Goal: Obtain resource: Download file/media

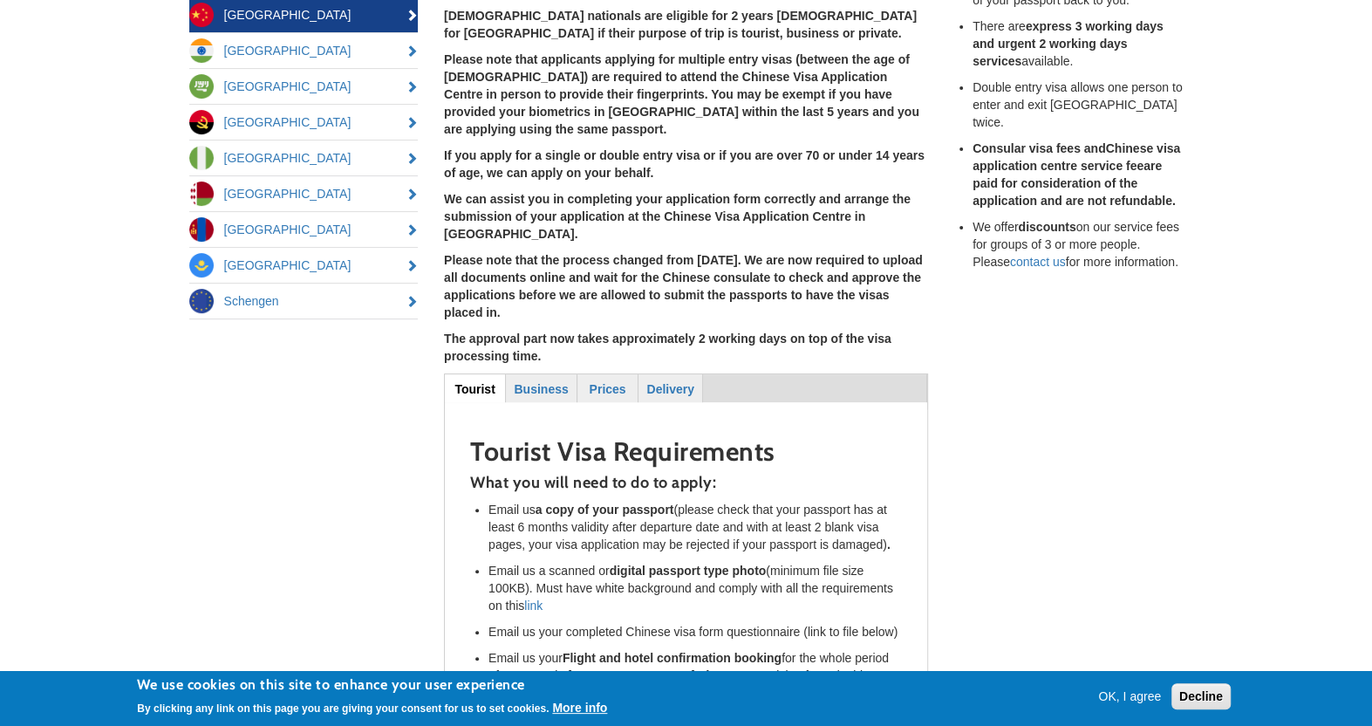
scroll to position [349, 0]
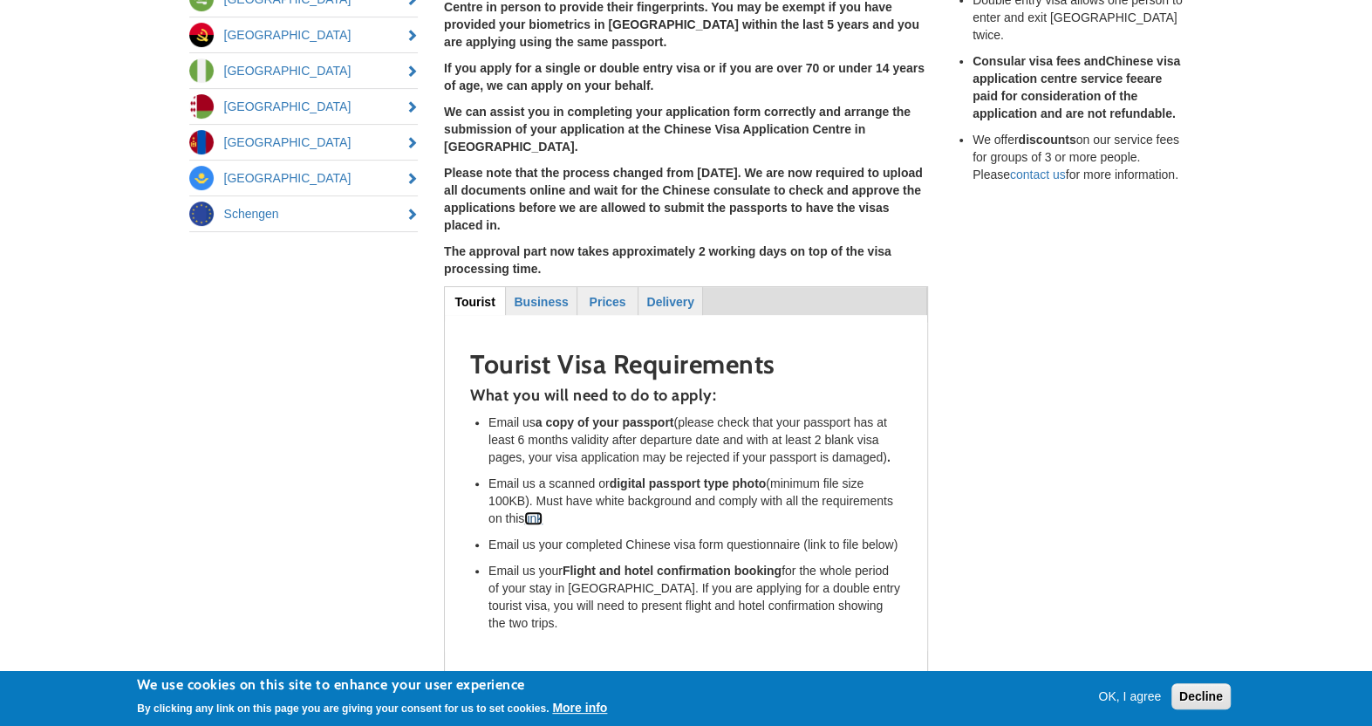
click at [534, 511] on link "link" at bounding box center [533, 518] width 18 height 14
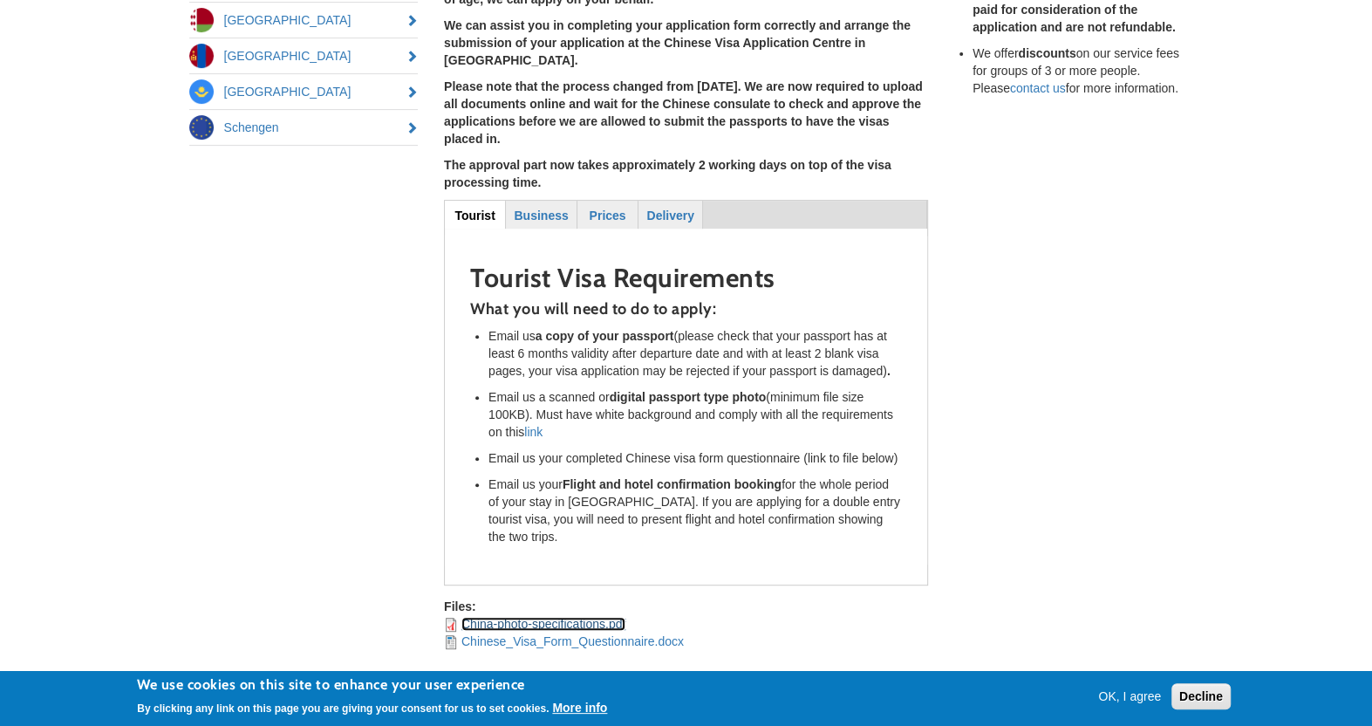
click at [550, 617] on link "China-photo-specifications.pdf" at bounding box center [543, 624] width 164 height 14
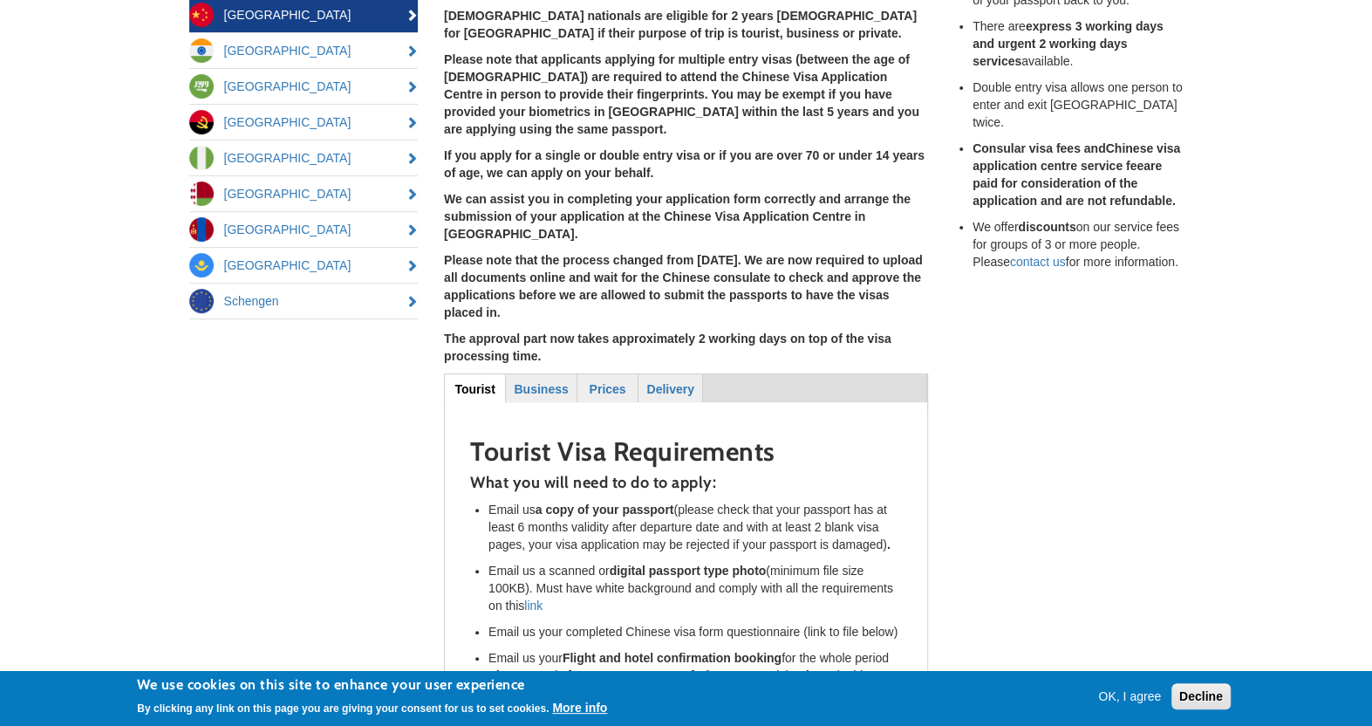
scroll to position [435, 0]
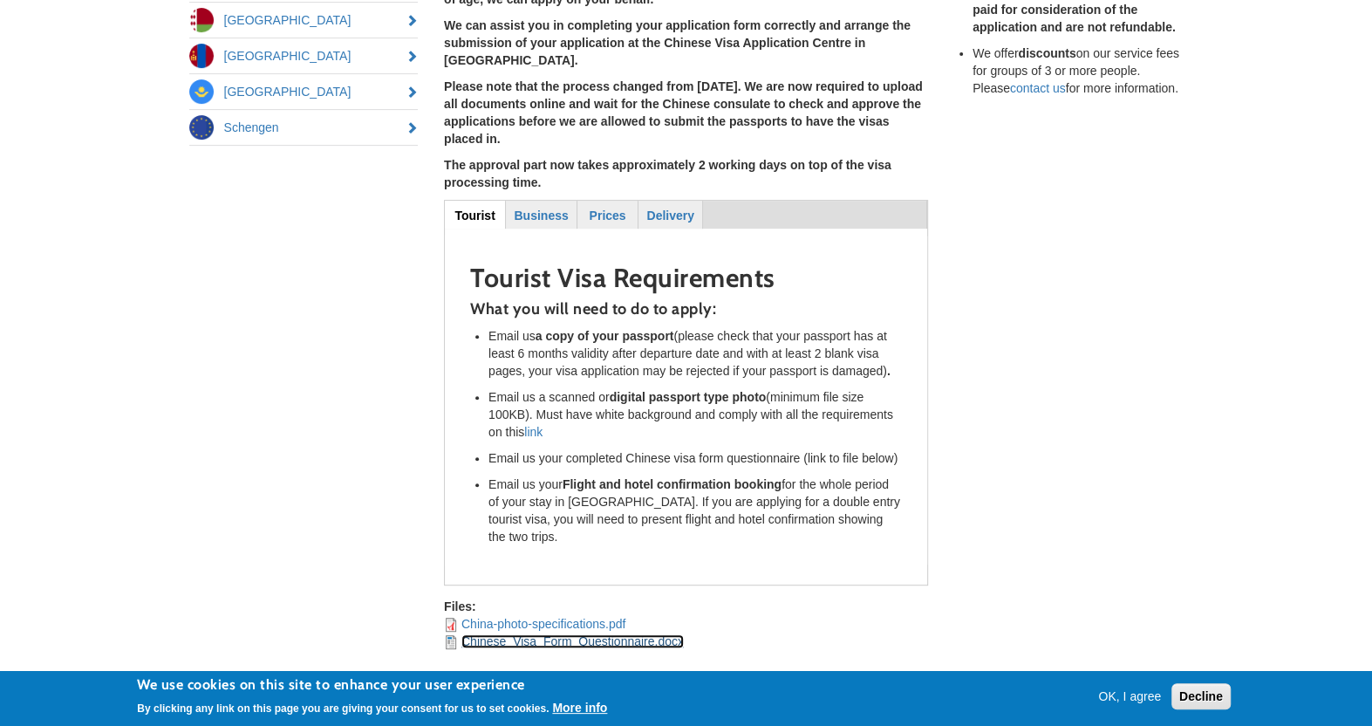
click at [570, 634] on link "Chinese_Visa_Form_Questionnaire.docx" at bounding box center [572, 641] width 222 height 14
click at [1104, 692] on button "OK, I agree" at bounding box center [1129, 695] width 77 height 17
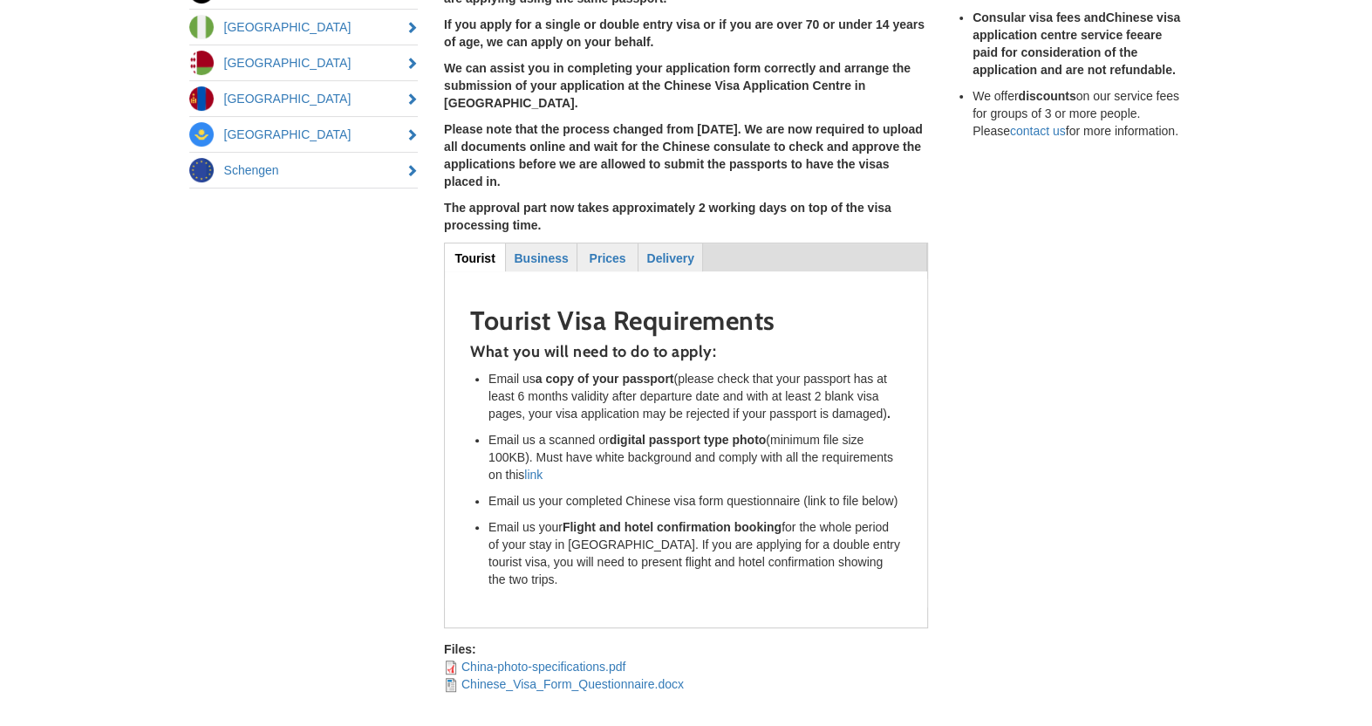
scroll to position [480, 0]
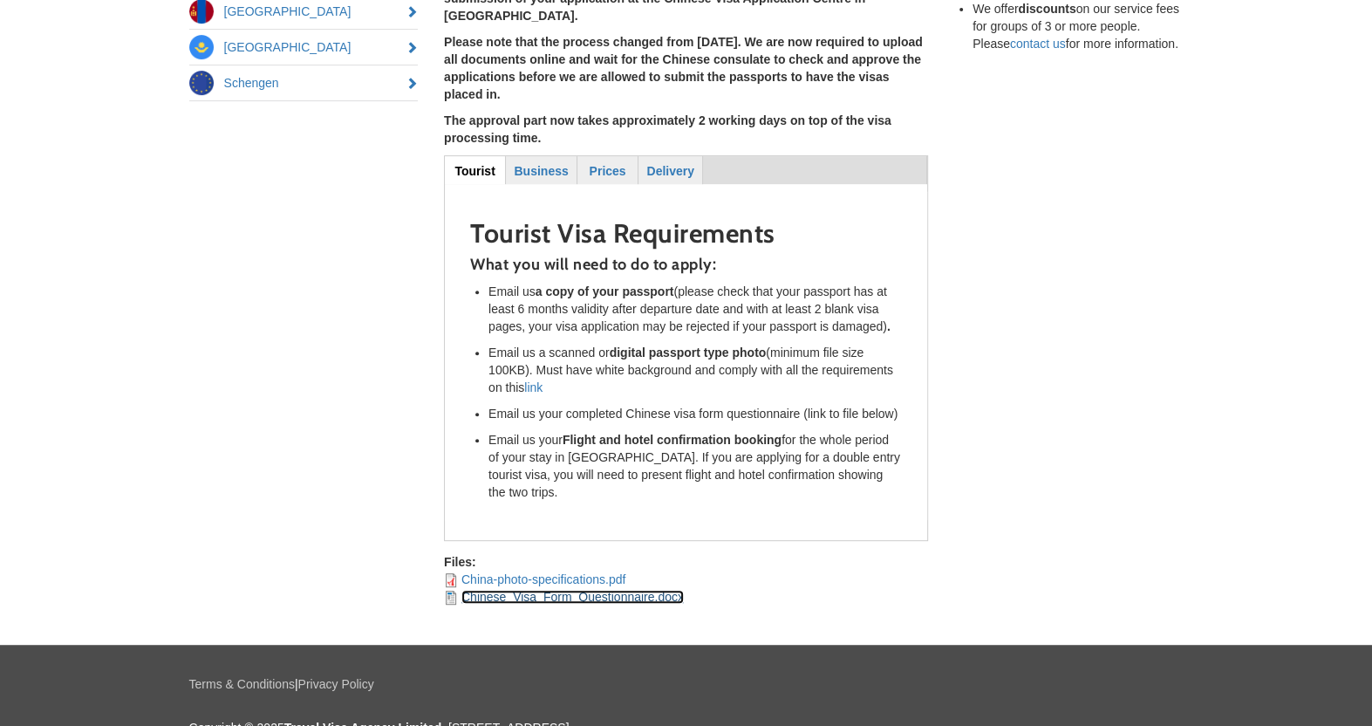
click at [564, 590] on link "Chinese_Visa_Form_Questionnaire.docx" at bounding box center [572, 597] width 222 height 14
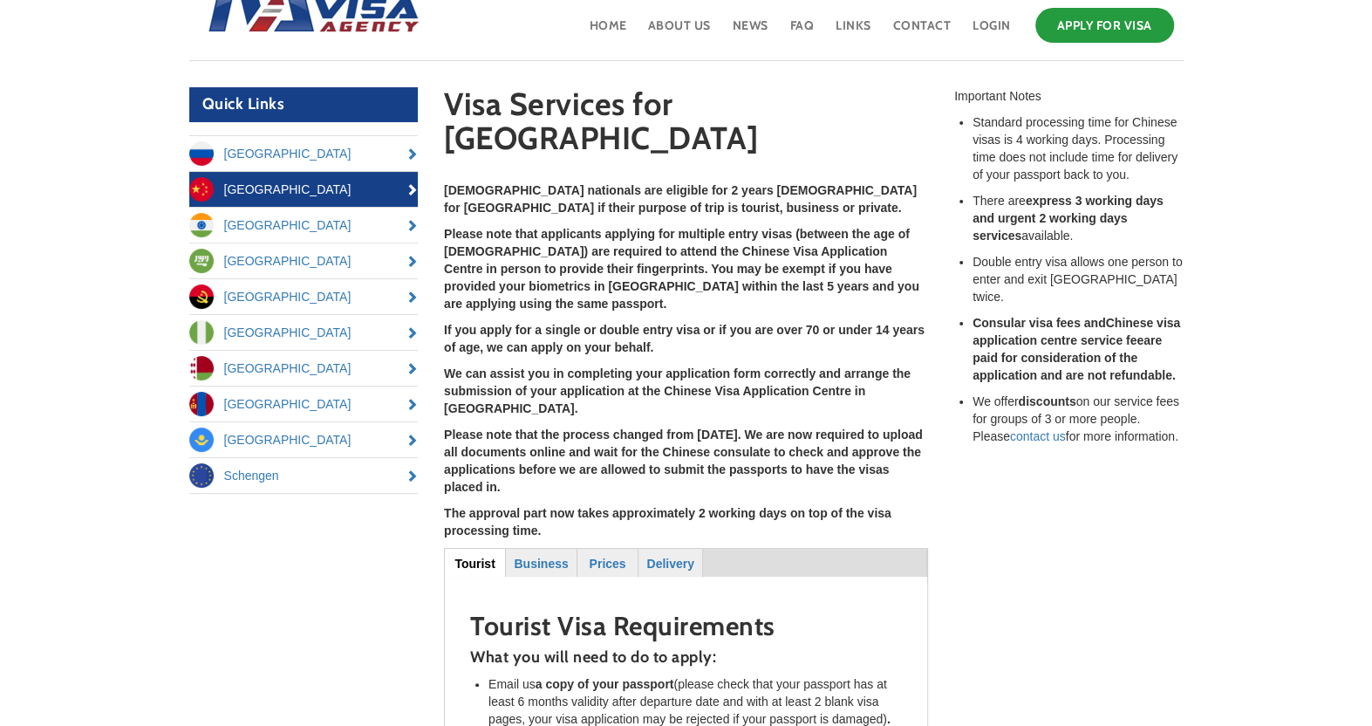
scroll to position [262, 0]
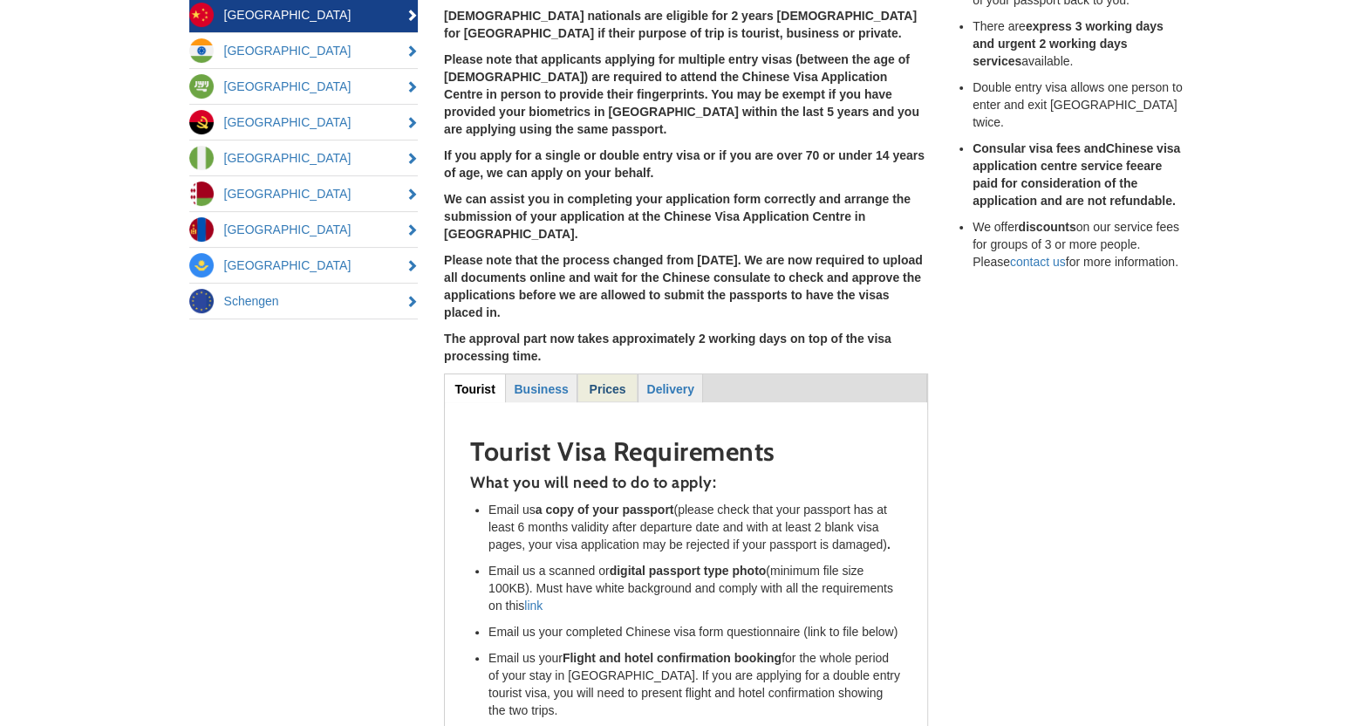
click at [597, 382] on strong "Prices" at bounding box center [608, 389] width 37 height 14
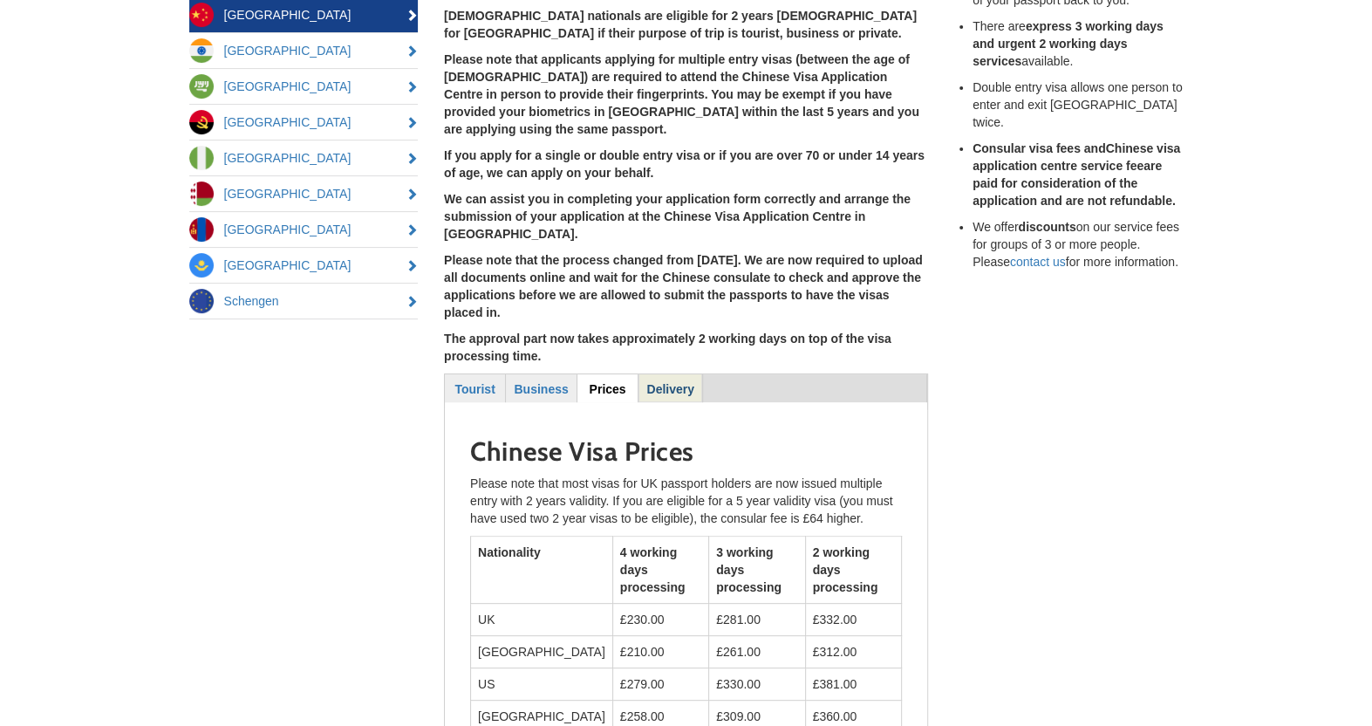
click at [679, 382] on strong "Delivery" at bounding box center [669, 389] width 47 height 14
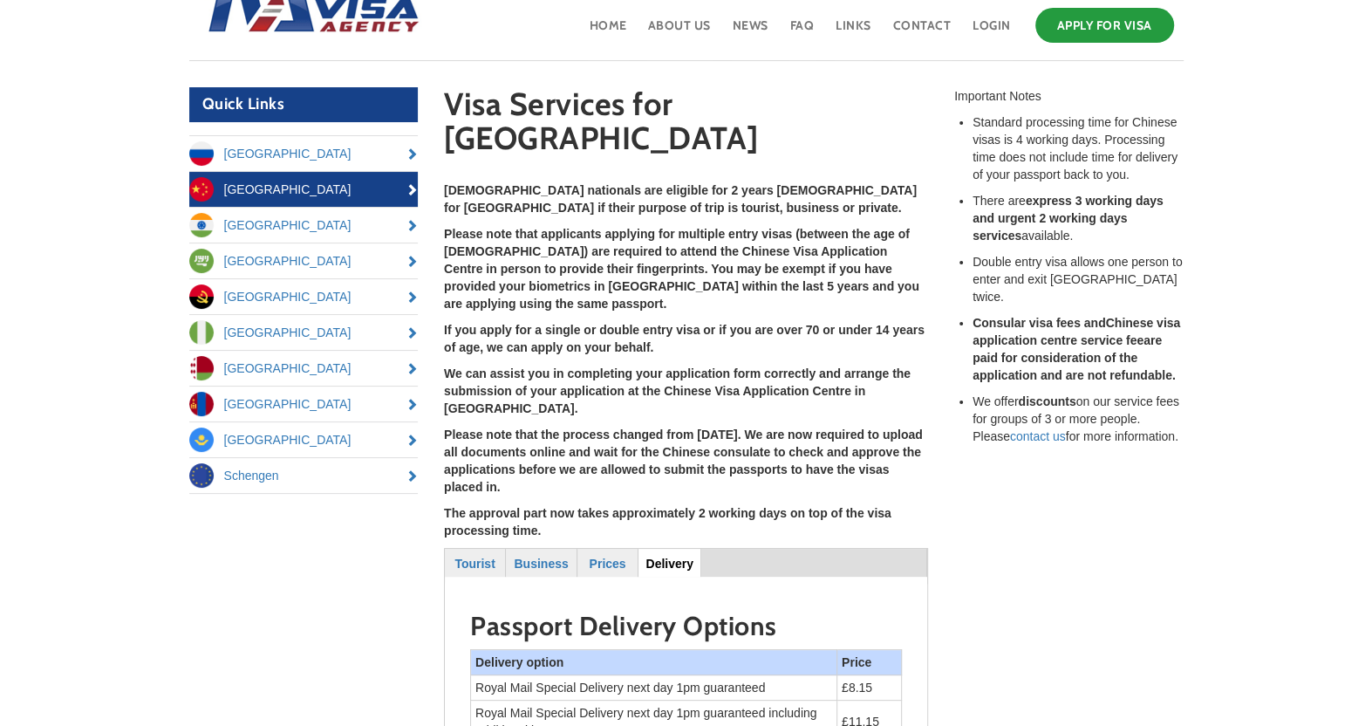
scroll to position [0, 0]
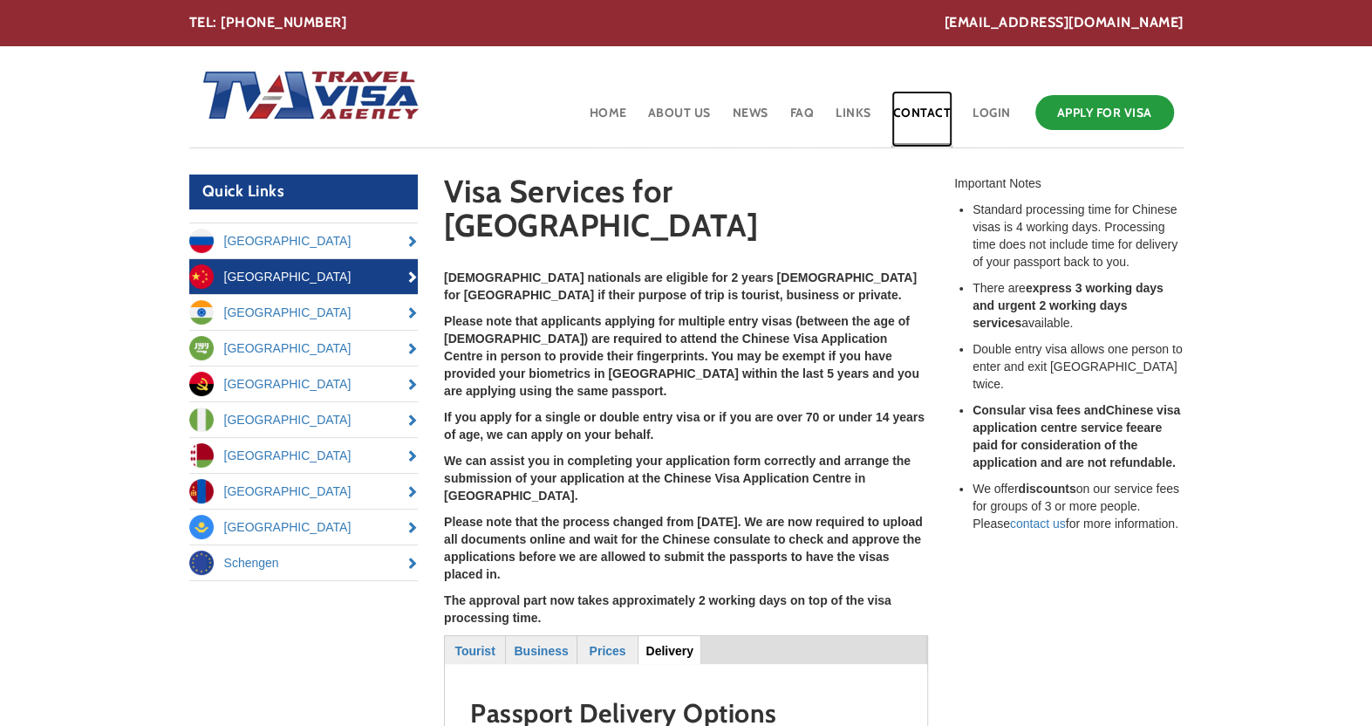
click at [925, 114] on link "Contact" at bounding box center [922, 119] width 62 height 57
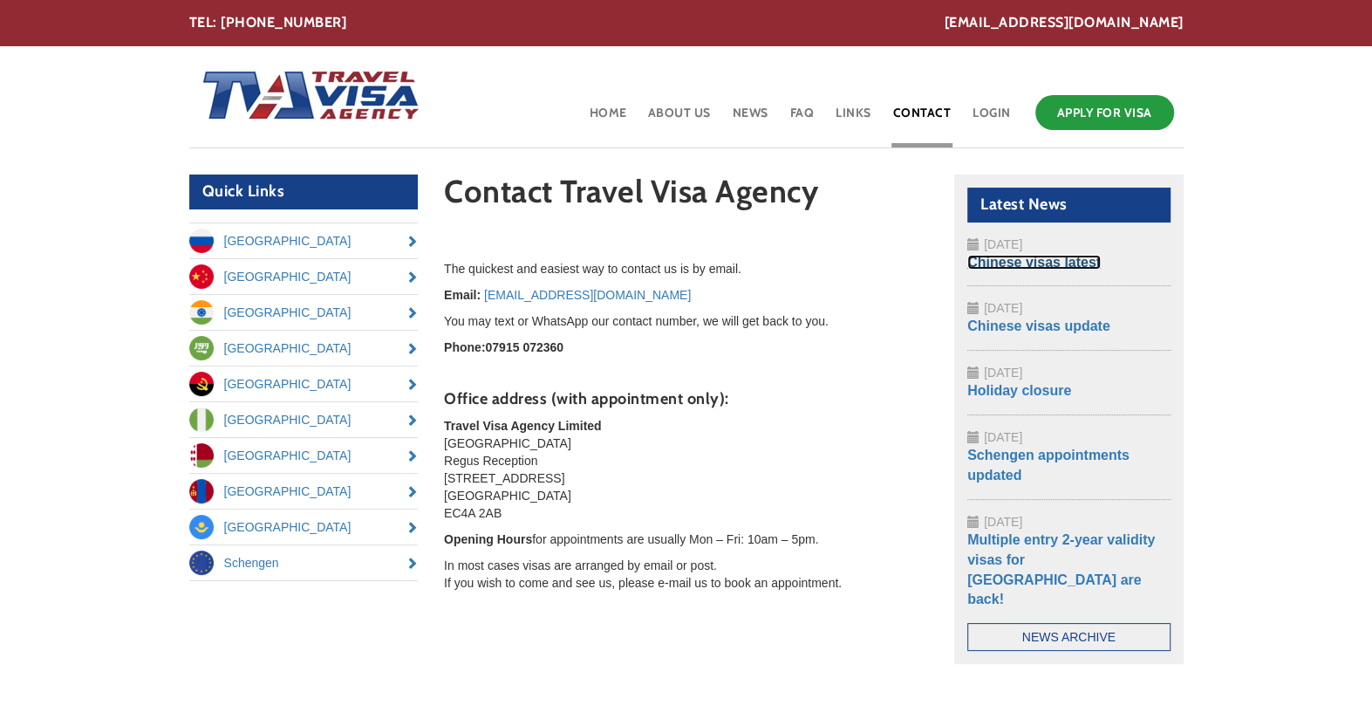
click at [1084, 263] on link "Chinese visas latest" at bounding box center [1033, 262] width 133 height 15
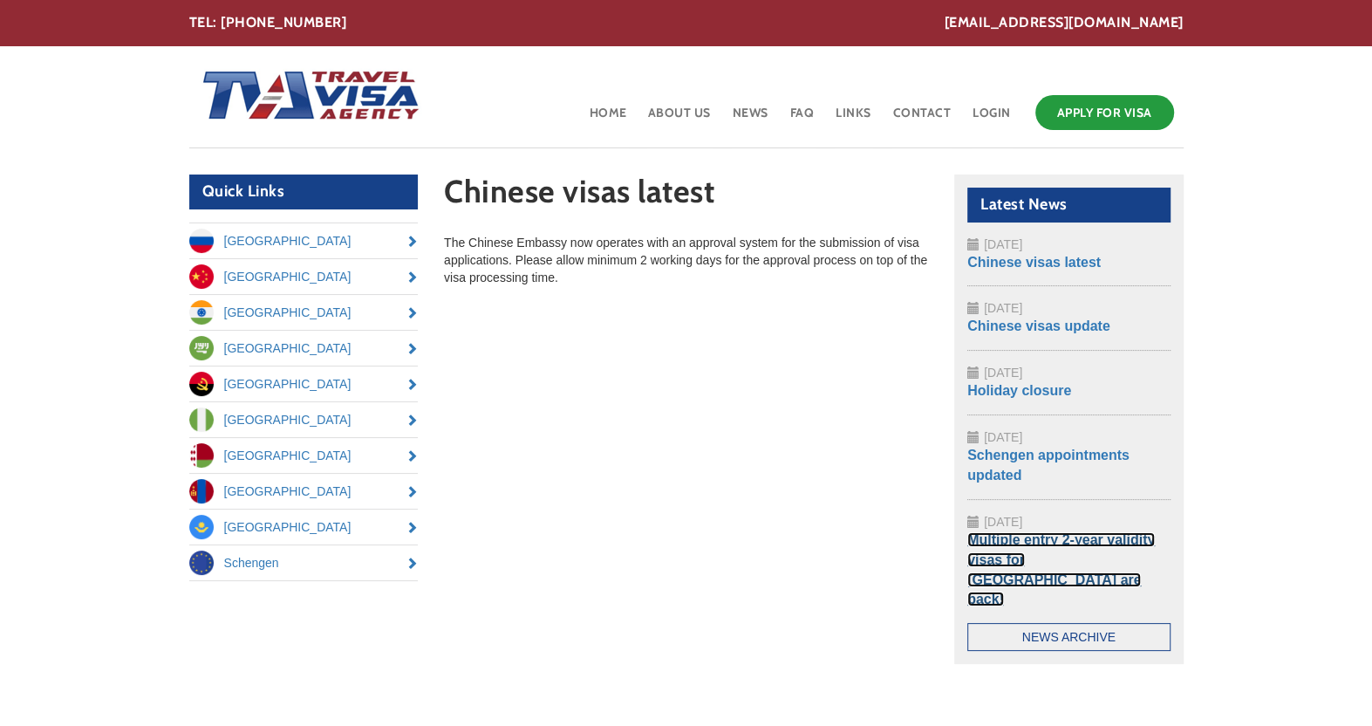
click at [1020, 540] on link "Multiple entry 2-year validity visas for China are back!" at bounding box center [1061, 569] width 188 height 75
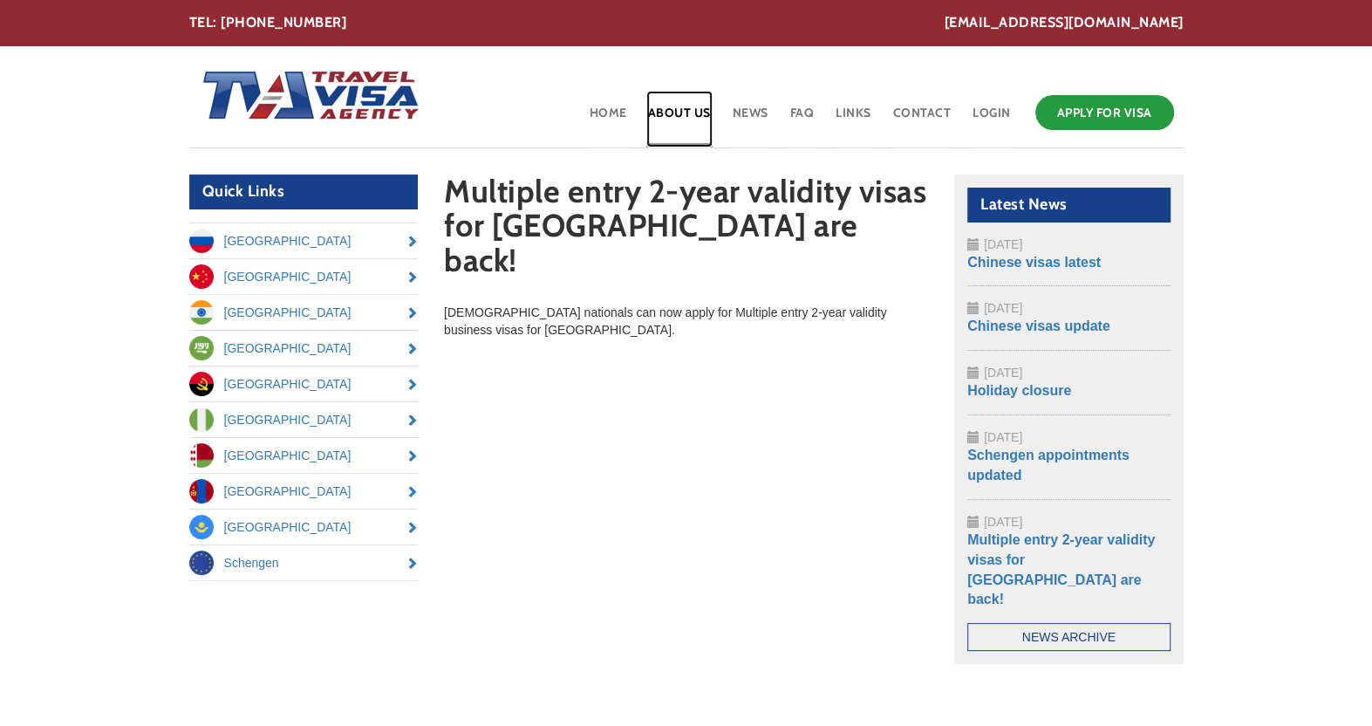
click at [664, 113] on link "About Us" at bounding box center [679, 119] width 66 height 57
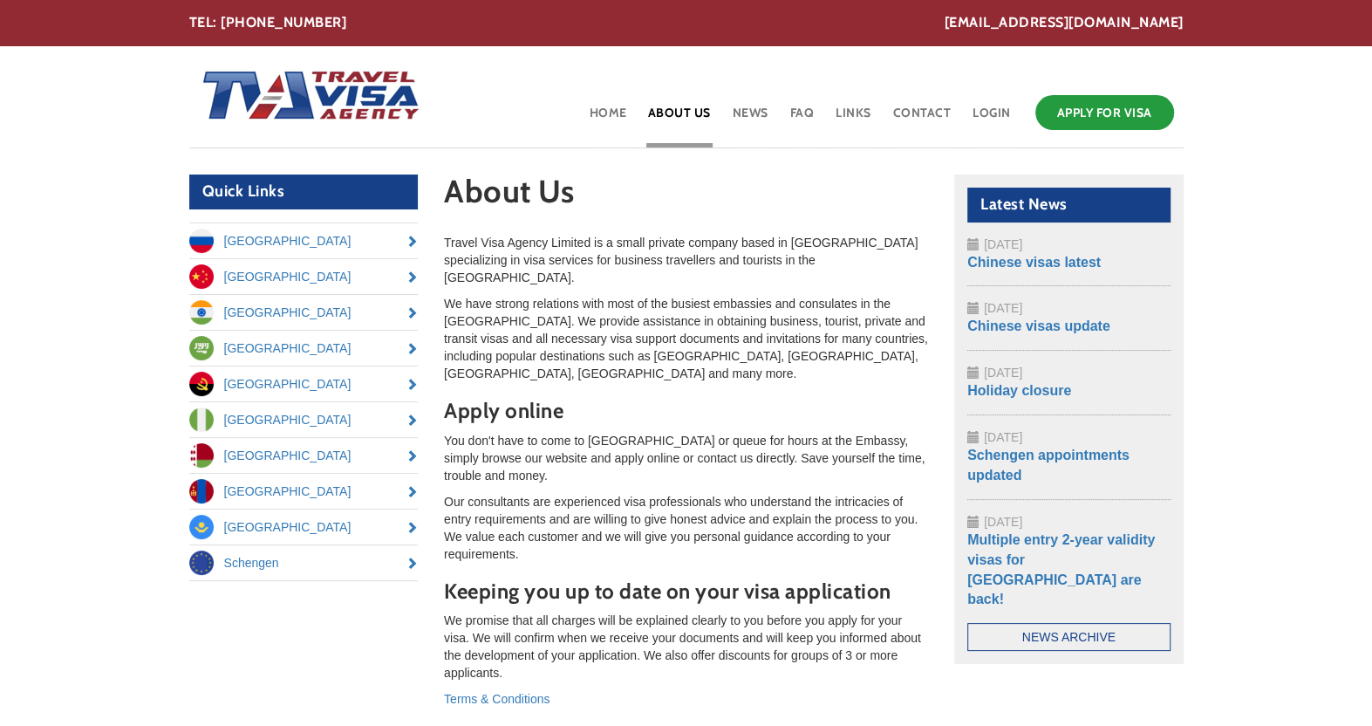
scroll to position [174, 0]
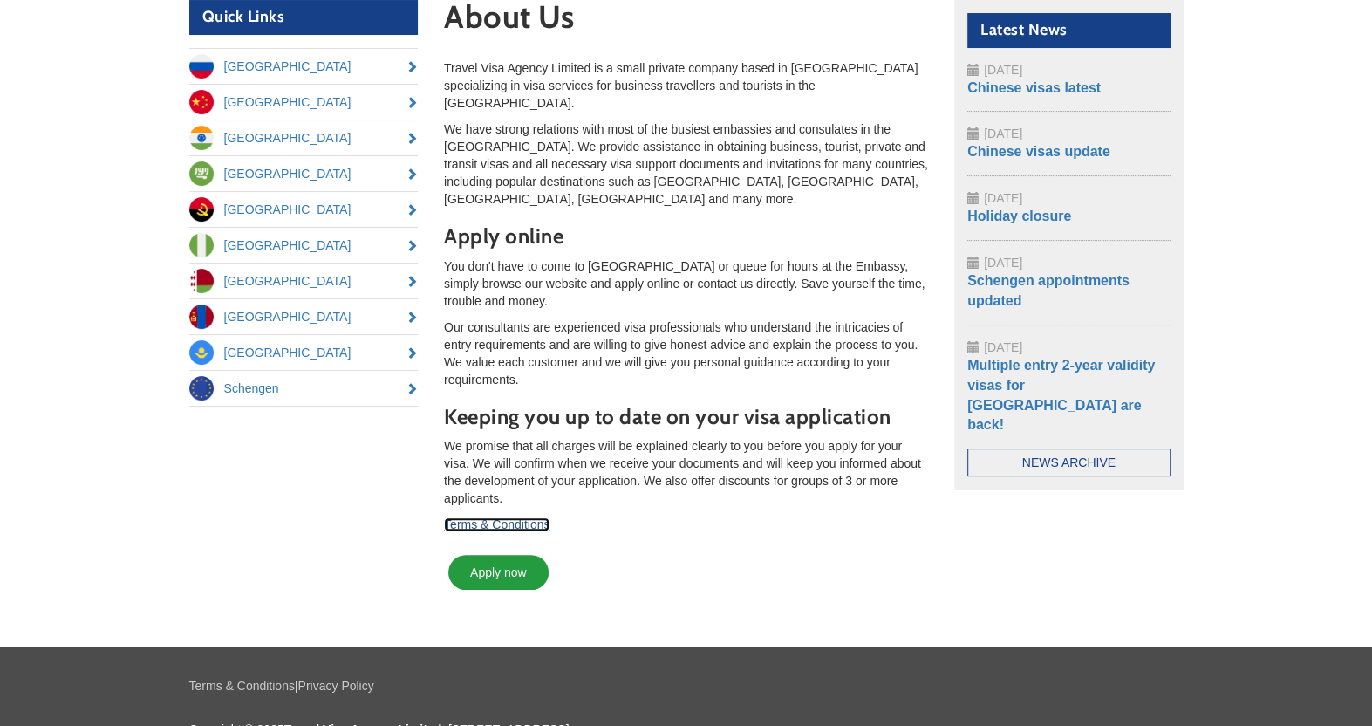
click at [515, 517] on link "Terms & Conditions" at bounding box center [497, 524] width 106 height 14
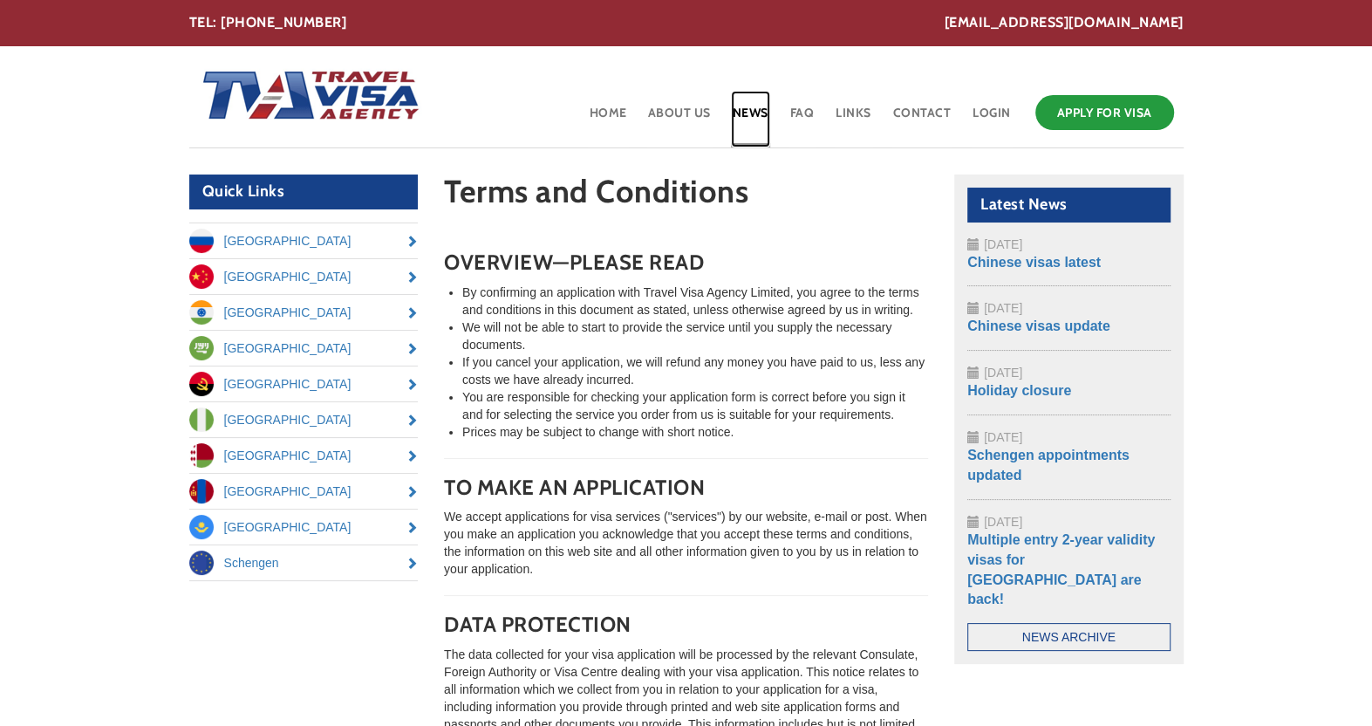
click at [751, 107] on link "News" at bounding box center [750, 119] width 39 height 57
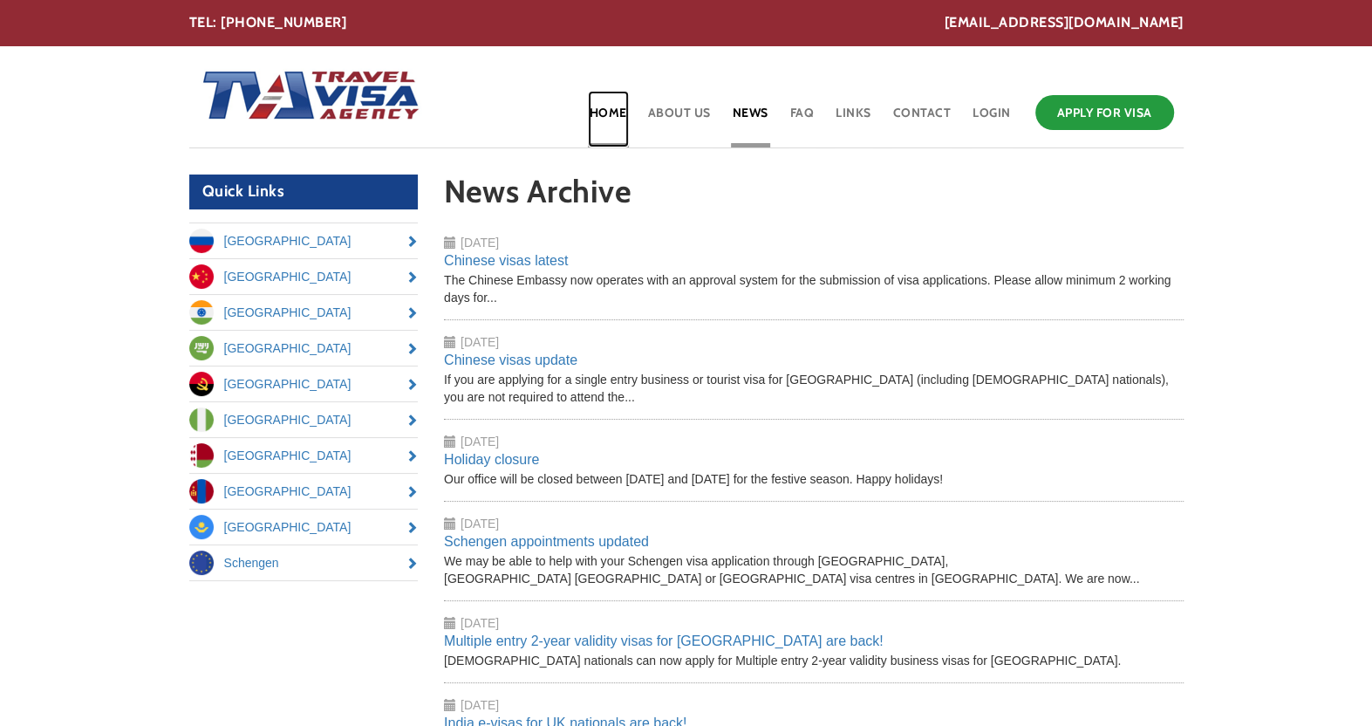
click at [618, 108] on link "Home" at bounding box center [608, 119] width 41 height 57
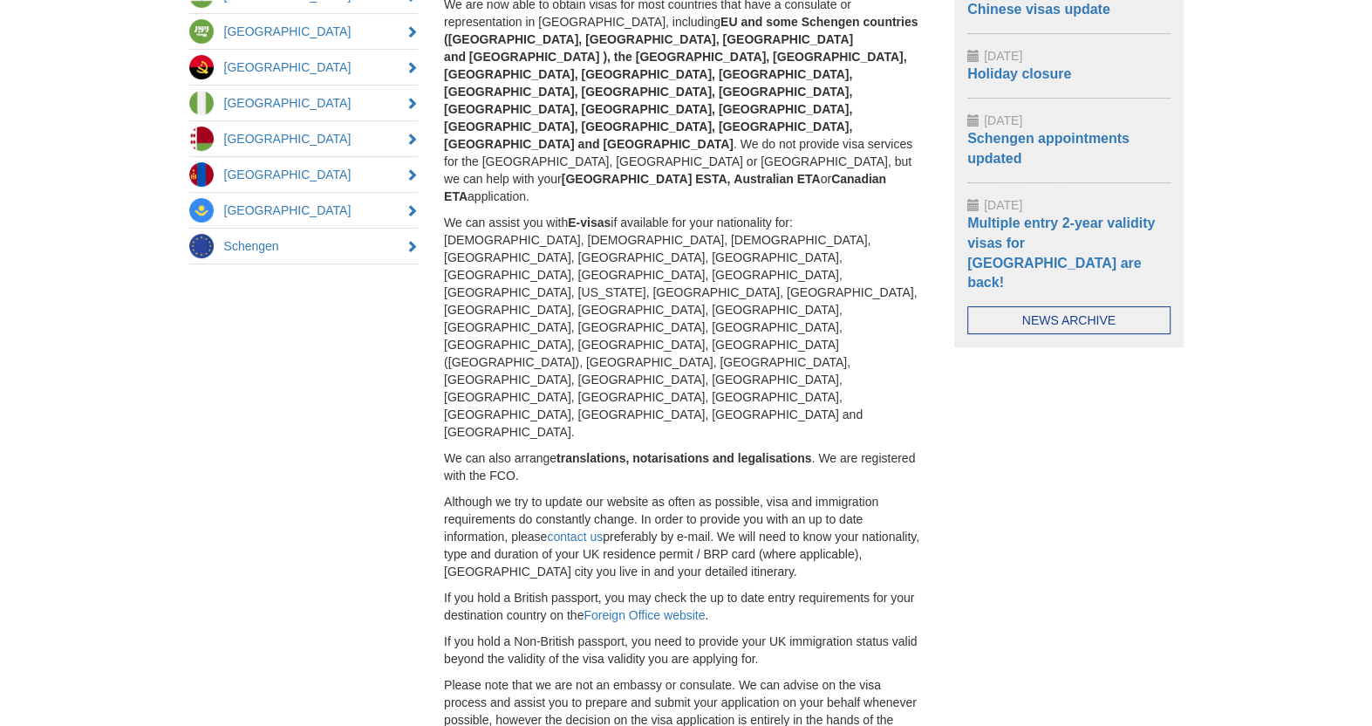
scroll to position [55, 0]
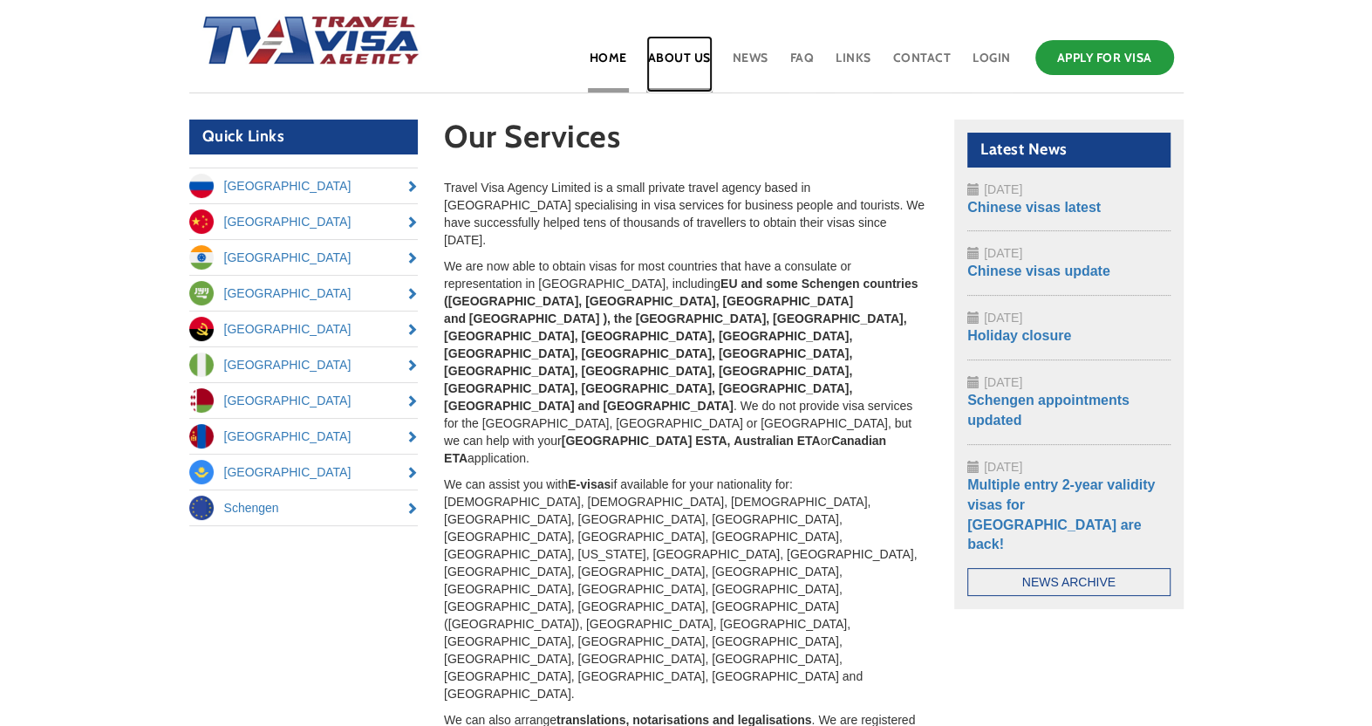
click at [678, 58] on link "About Us" at bounding box center [679, 64] width 66 height 57
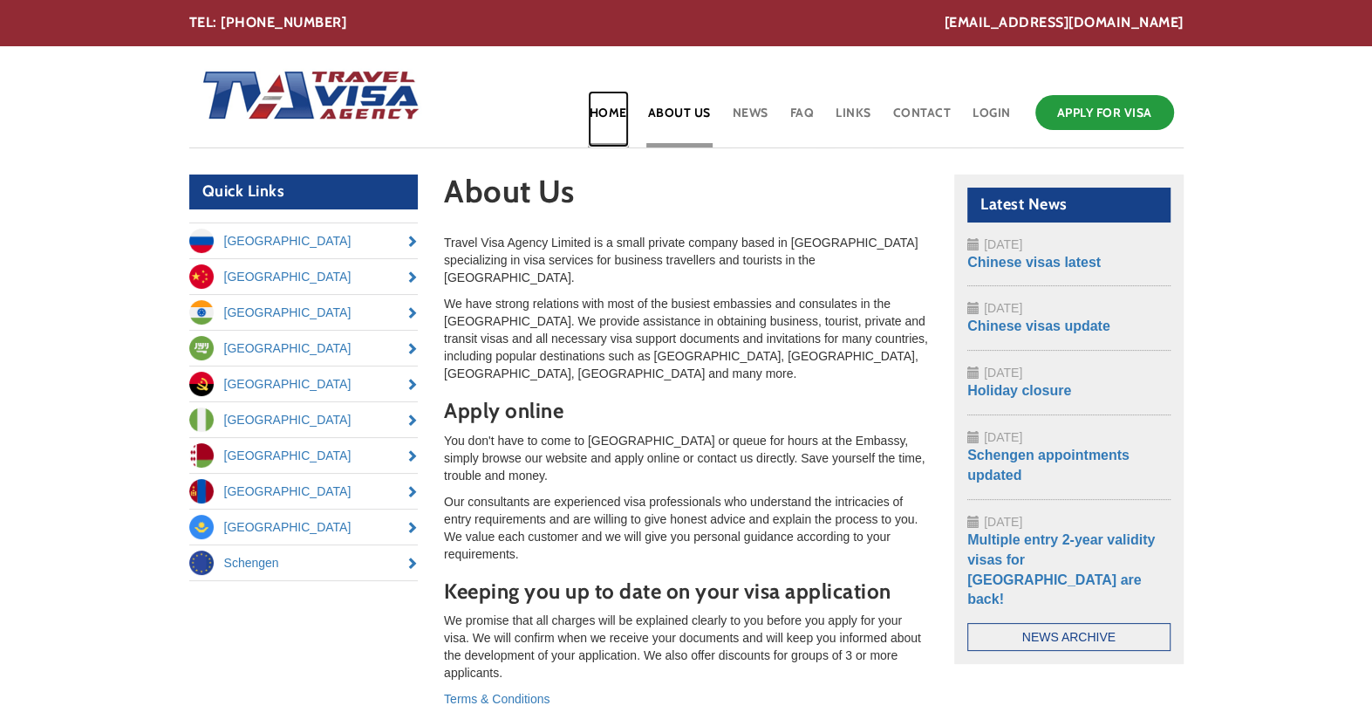
click at [618, 112] on link "Home" at bounding box center [608, 119] width 41 height 57
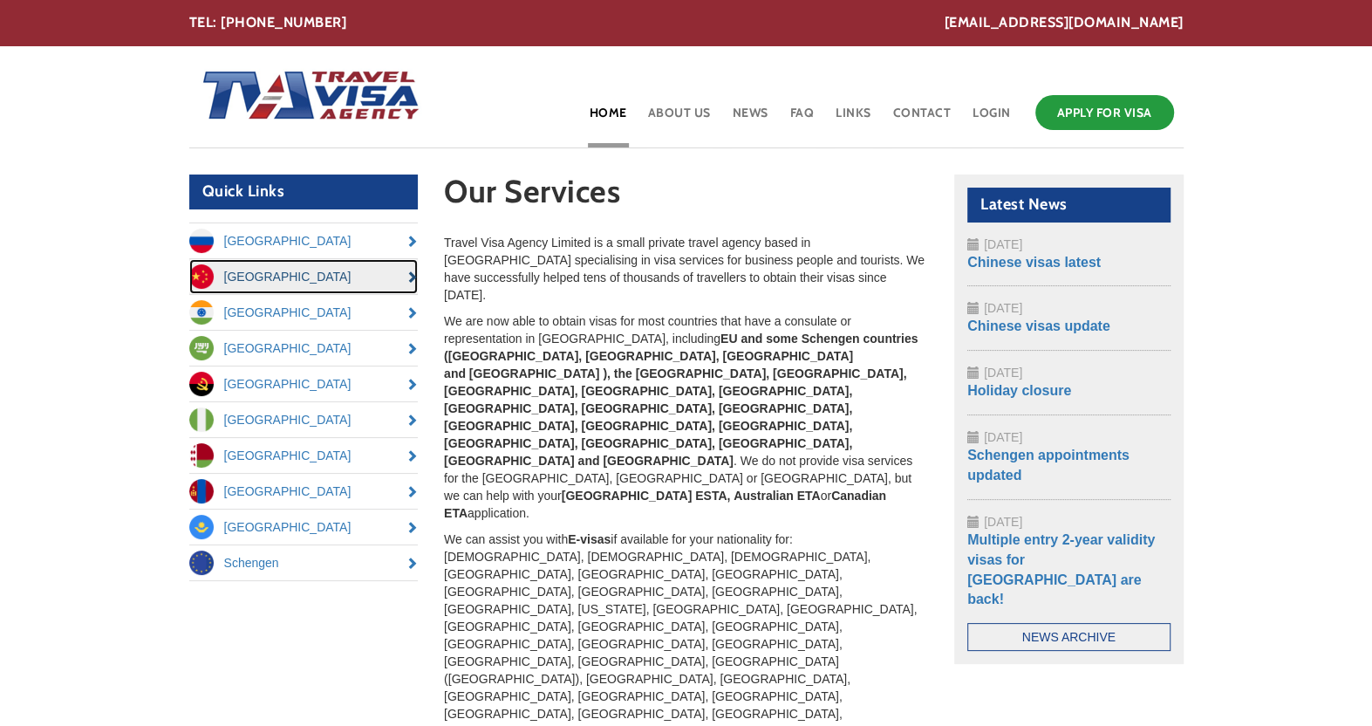
click at [246, 270] on link "[GEOGRAPHIC_DATA]" at bounding box center [303, 276] width 229 height 35
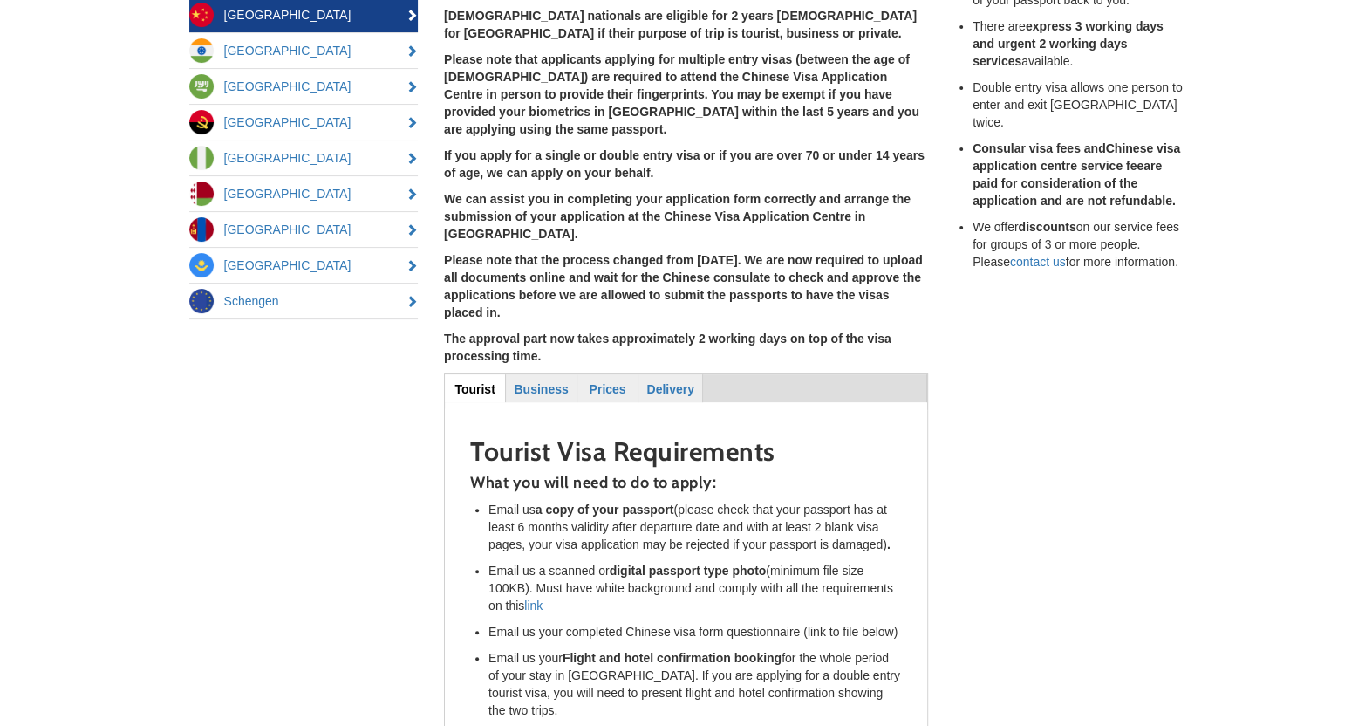
scroll to position [349, 0]
